Goal: Information Seeking & Learning: Learn about a topic

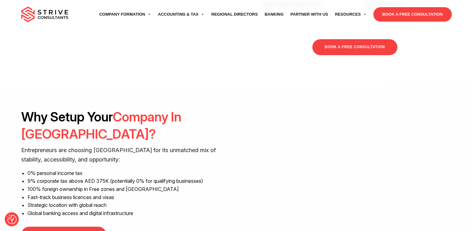
scroll to position [450, 0]
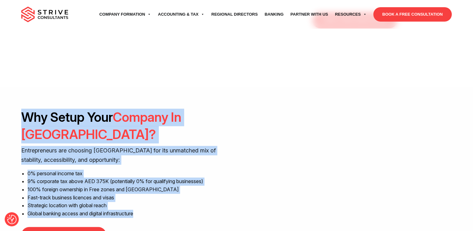
drag, startPoint x: 145, startPoint y: 165, endPoint x: 21, endPoint y: 76, distance: 152.9
click at [21, 87] on div "Why Setup Your Company In Dubai? Entrepreneurs are choosing Dubai for its unmat…" at bounding box center [236, 176] width 473 height 178
copy div "Why Setup Your Company In Dubai? Entrepreneurs are choosing Dubai for its unmat…"
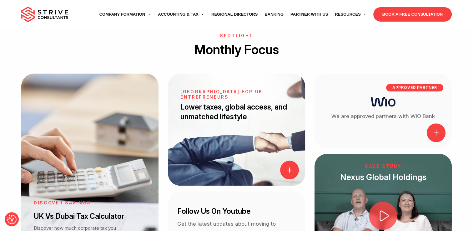
scroll to position [687, 0]
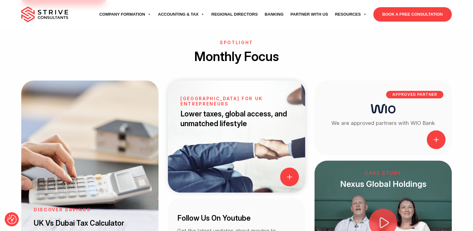
click at [288, 167] on span at bounding box center [289, 176] width 19 height 19
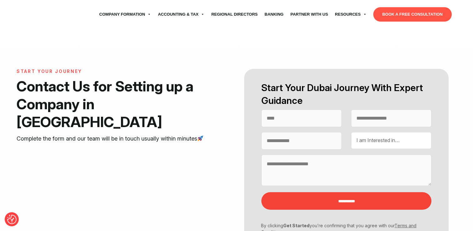
select select "Contact form"
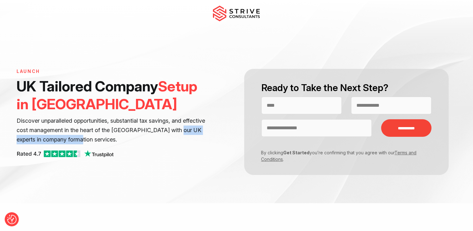
drag, startPoint x: 202, startPoint y: 131, endPoint x: 105, endPoint y: 138, distance: 97.5
click at [105, 138] on p "Discover unparalleled opportunities, substantial tax savings, and effective cos…" at bounding box center [111, 130] width 189 height 28
drag, startPoint x: 105, startPoint y: 138, endPoint x: 111, endPoint y: 141, distance: 6.7
click at [111, 141] on p "Discover unparalleled opportunities, substantial tax savings, and effective cos…" at bounding box center [111, 130] width 189 height 28
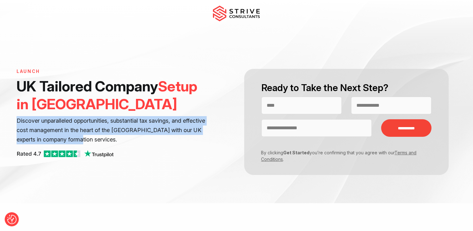
drag, startPoint x: 17, startPoint y: 120, endPoint x: 108, endPoint y: 141, distance: 92.7
click at [108, 141] on p "Discover unparalleled opportunities, substantial tax savings, and effective cos…" at bounding box center [111, 130] width 189 height 28
copy p "Discover unparalleled opportunities, substantial tax savings, and effective cos…"
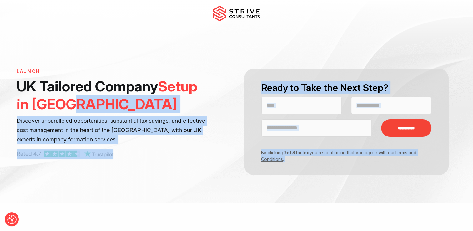
drag, startPoint x: 86, startPoint y: 108, endPoint x: 15, endPoint y: 82, distance: 75.9
click at [15, 82] on div "**********" at bounding box center [236, 101] width 473 height 203
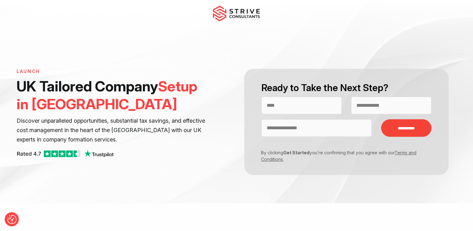
drag, startPoint x: 15, startPoint y: 82, endPoint x: 18, endPoint y: 83, distance: 3.2
click at [18, 83] on h1 "UK Tailored Company Setup in [GEOGRAPHIC_DATA]" at bounding box center [111, 95] width 189 height 36
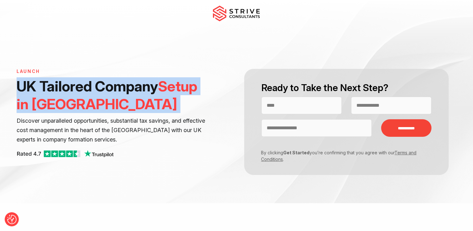
drag, startPoint x: 18, startPoint y: 83, endPoint x: 74, endPoint y: 103, distance: 59.2
click at [74, 103] on h1 "UK Tailored Company Setup in [GEOGRAPHIC_DATA]" at bounding box center [111, 95] width 189 height 36
copy div "UK Tailored Company Setup in [GEOGRAPHIC_DATA]"
